Goal: Task Accomplishment & Management: Check status

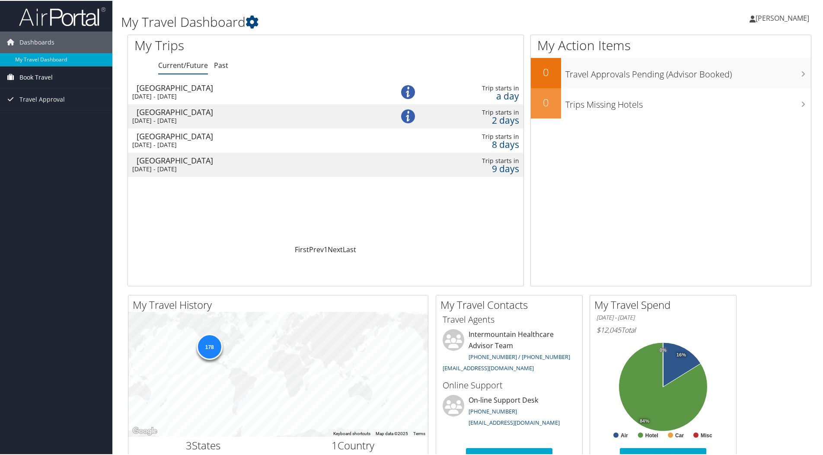
click at [51, 77] on span "Book Travel" at bounding box center [35, 77] width 33 height 22
click at [209, 92] on div "[DATE] - [DATE]" at bounding box center [252, 96] width 240 height 8
